Goal: Navigation & Orientation: Understand site structure

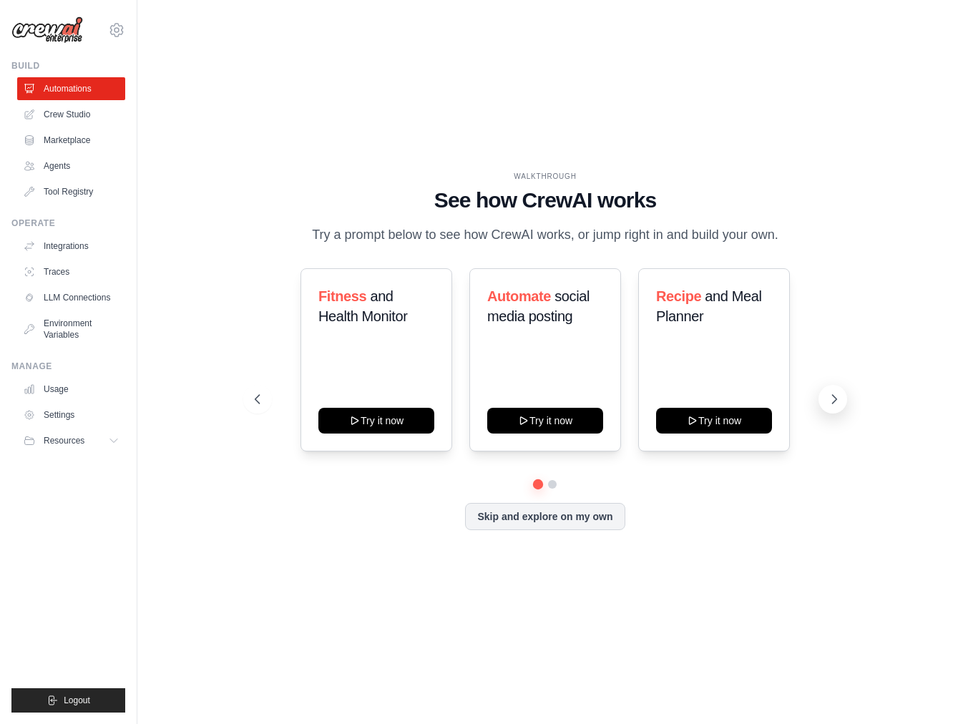
click at [834, 394] on icon at bounding box center [834, 399] width 14 height 14
click at [52, 112] on link "Crew Studio" at bounding box center [73, 114] width 108 height 23
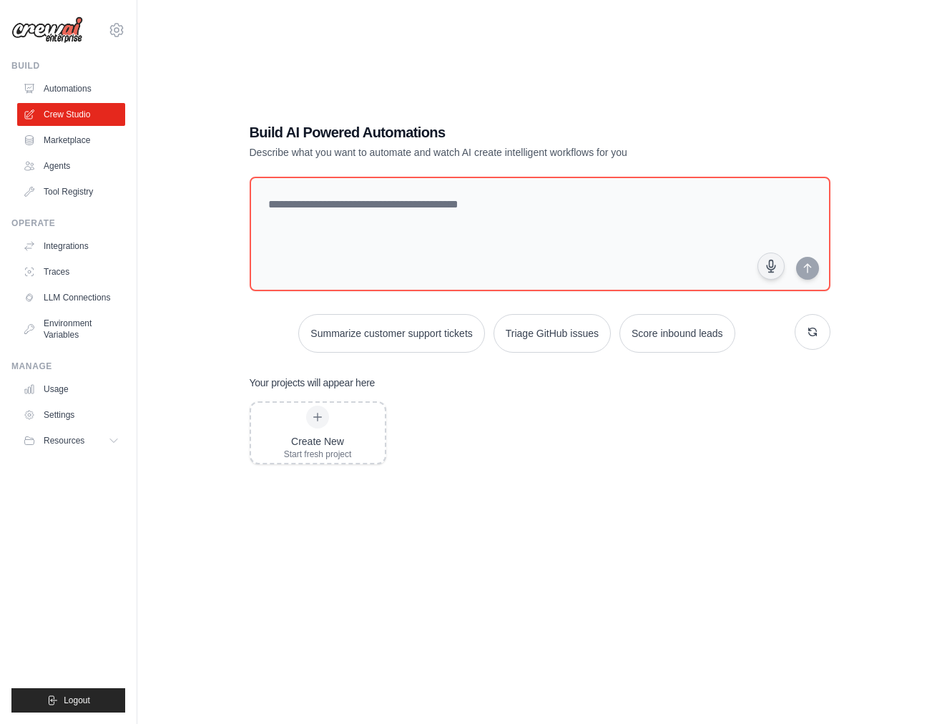
click at [60, 143] on link "Marketplace" at bounding box center [71, 140] width 108 height 23
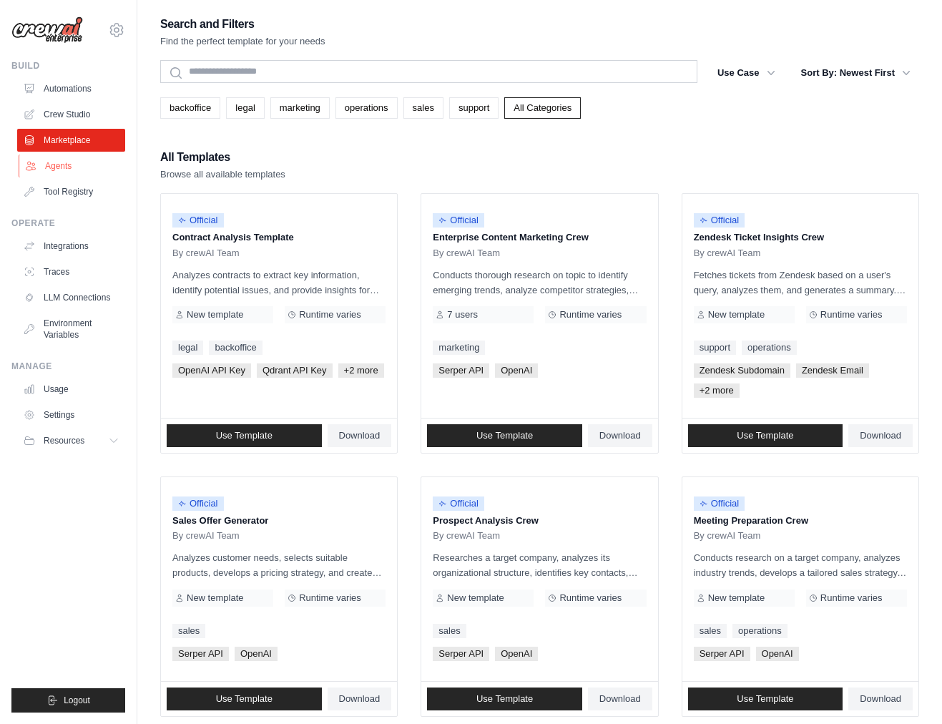
click at [60, 170] on link "Agents" at bounding box center [73, 166] width 108 height 23
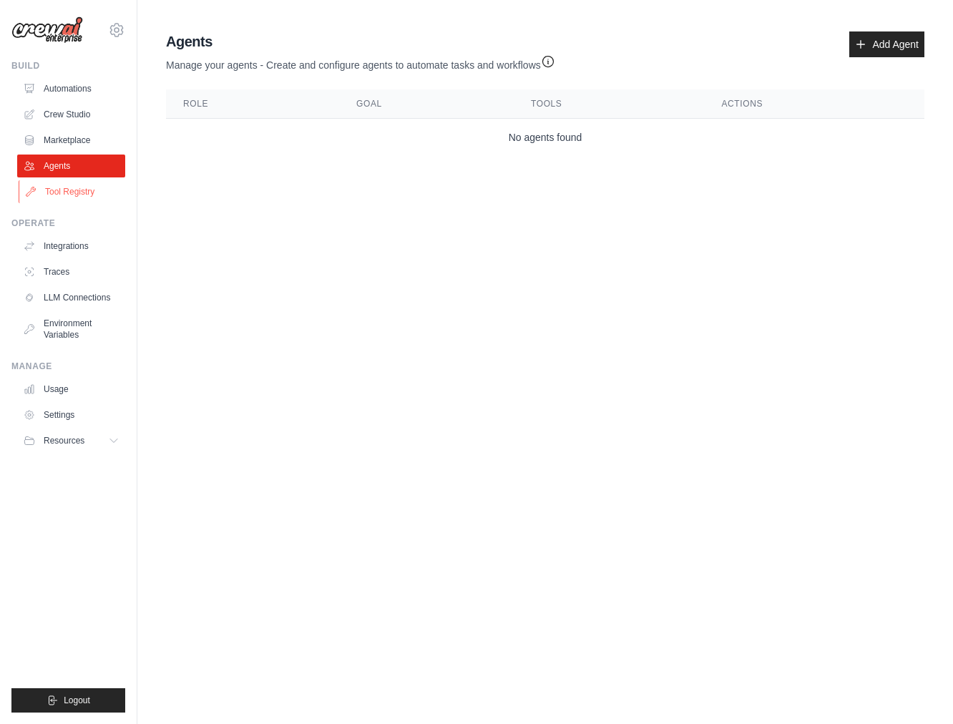
click at [59, 192] on link "Tool Registry" at bounding box center [73, 191] width 108 height 23
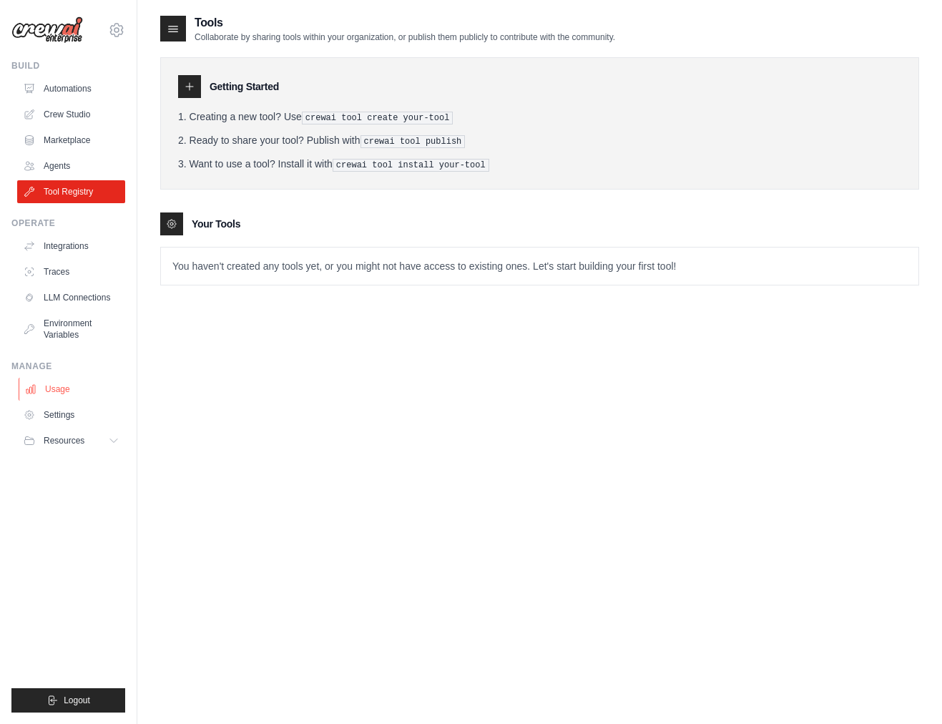
click at [55, 388] on link "Usage" at bounding box center [73, 389] width 108 height 23
